Goal: Task Accomplishment & Management: Manage account settings

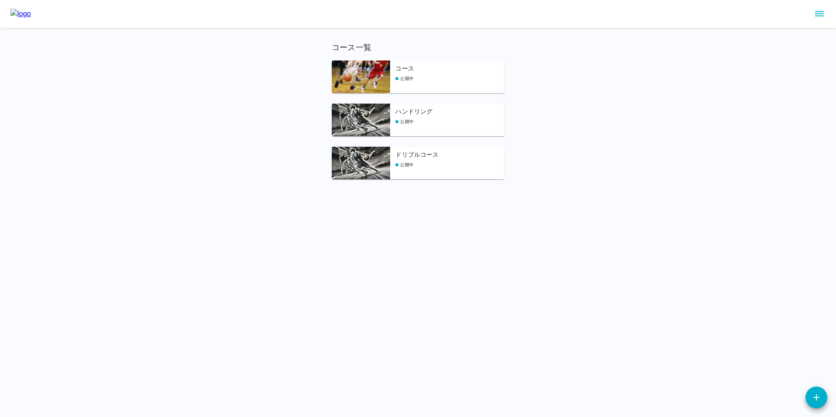
click at [437, 79] on div "公開中" at bounding box center [450, 78] width 109 height 7
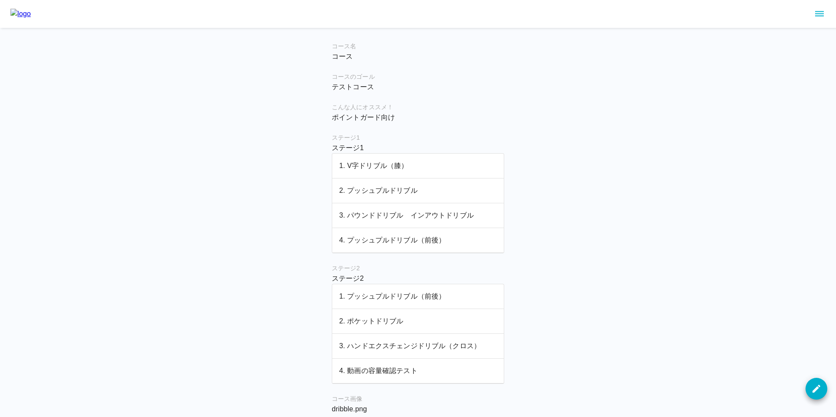
scroll to position [79, 0]
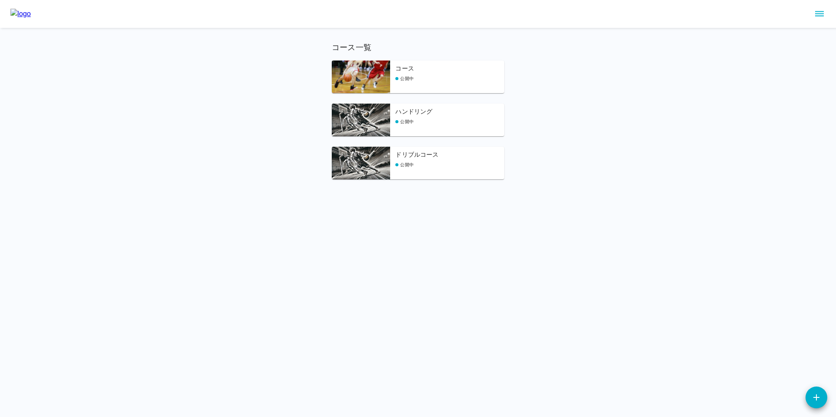
click at [454, 113] on h6 "ハンドリング" at bounding box center [450, 112] width 109 height 10
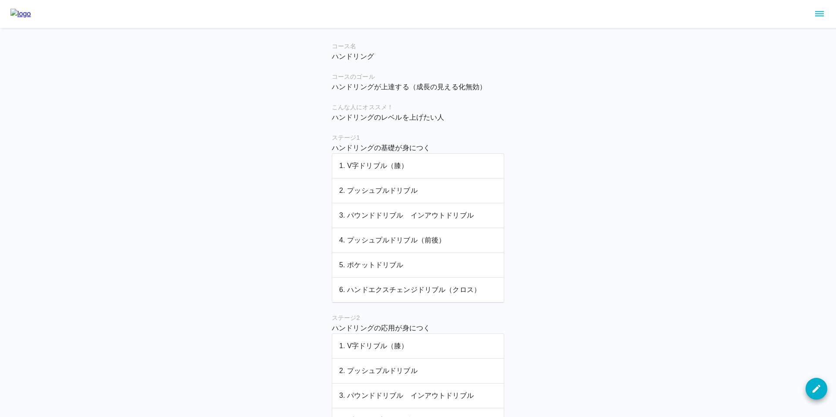
scroll to position [359, 0]
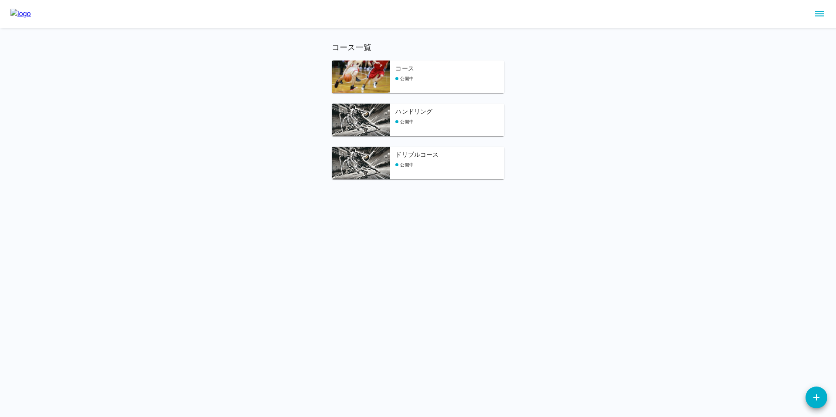
click at [388, 161] on img at bounding box center [361, 163] width 58 height 33
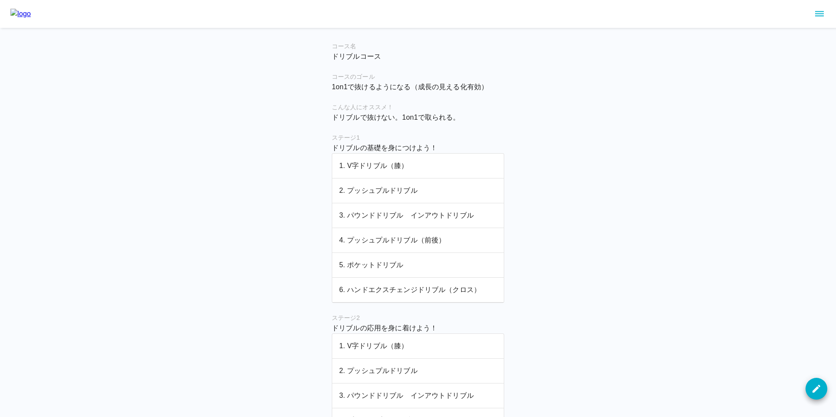
scroll to position [334, 0]
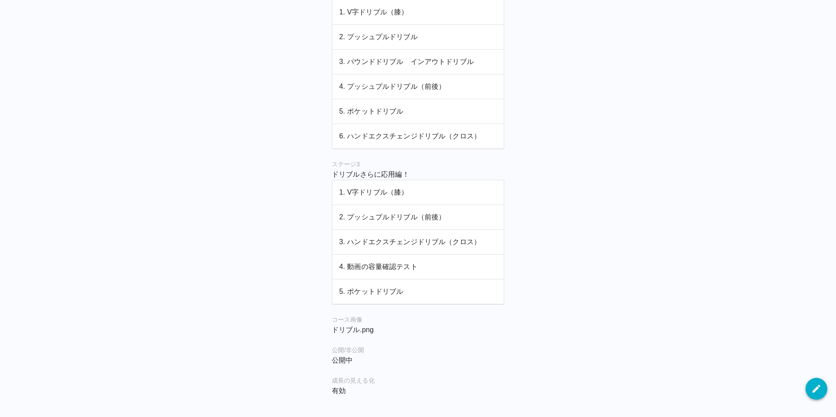
click at [825, 383] on button "button" at bounding box center [817, 389] width 22 height 22
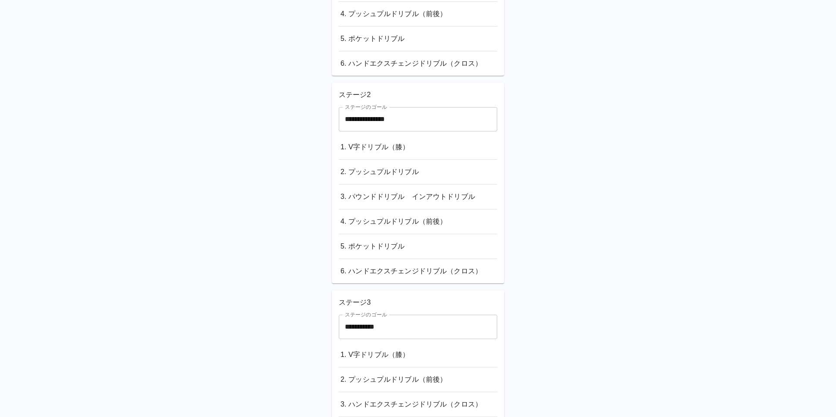
scroll to position [589, 0]
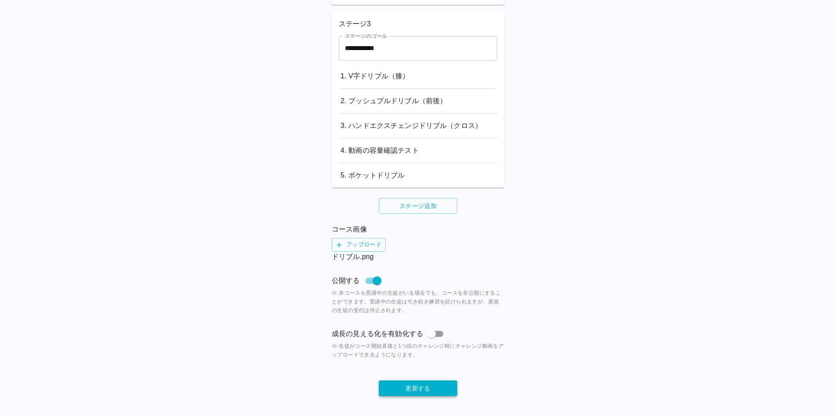
click at [424, 385] on button "更新する" at bounding box center [418, 389] width 78 height 16
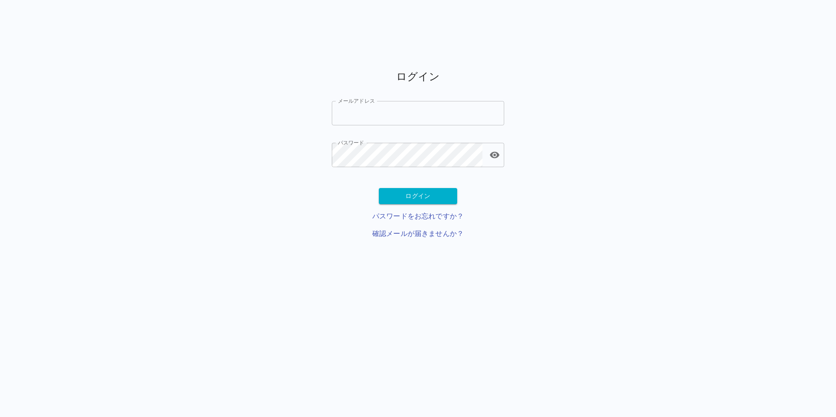
click at [358, 115] on input "メールアドレス" at bounding box center [418, 113] width 173 height 24
paste input "**********"
type input "**********"
click at [437, 196] on button "ログイン" at bounding box center [418, 196] width 78 height 16
